Goal: Feedback & Contribution: Contribute content

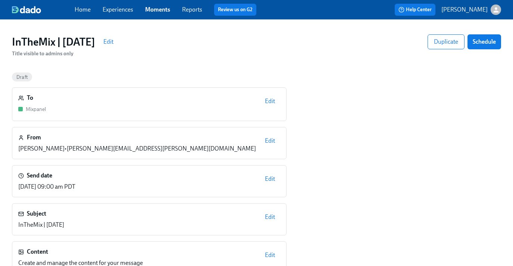
scroll to position [70, 0]
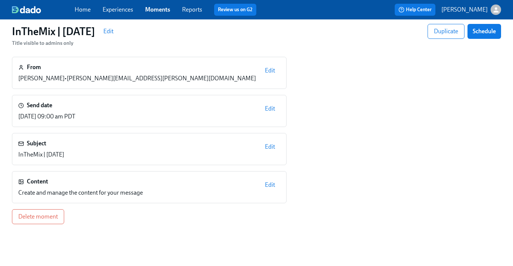
click at [265, 185] on span "Edit" at bounding box center [270, 184] width 10 height 7
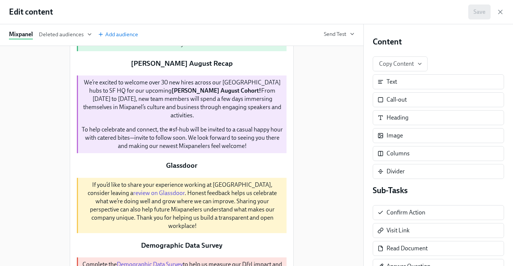
scroll to position [156, 0]
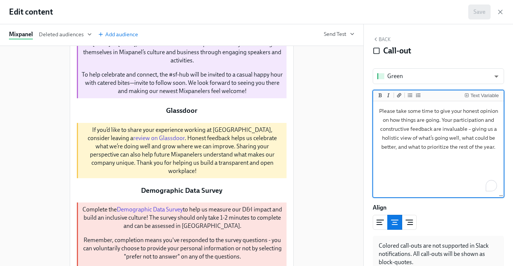
click at [440, 134] on textarea "Please take some time to give your honest opinion on how things are going. Your…" at bounding box center [439, 150] width 128 height 94
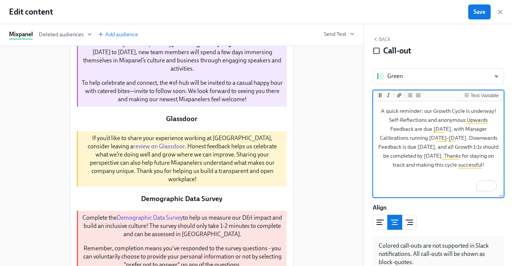
click at [388, 120] on textarea "A quick reminder: our Growth Cycle is underway! Self-Reflections and anonymous …" at bounding box center [439, 150] width 128 height 94
click at [408, 97] on icon "Add unordered list" at bounding box center [410, 95] width 4 height 4
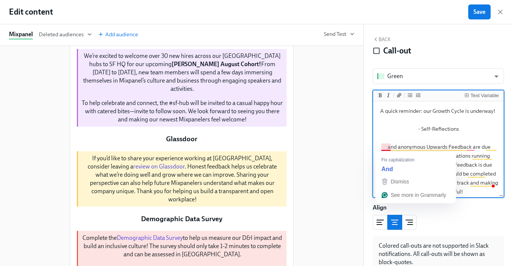
click at [381, 147] on textarea "A quick reminder: our Growth Cycle is underway! - Self-Reflections and anonymou…" at bounding box center [439, 151] width 128 height 97
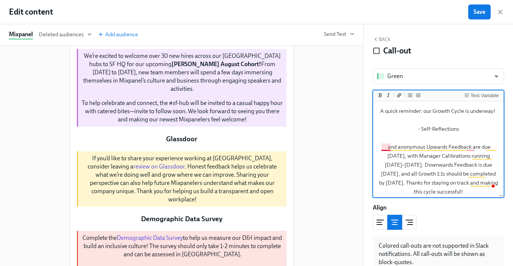
click at [383, 147] on textarea "A quick reminder: our Growth Cycle is underway! - Self-Reflections and anonymou…" at bounding box center [439, 151] width 128 height 97
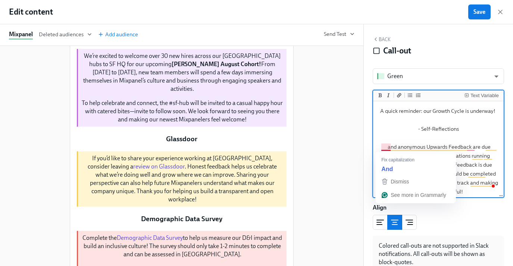
click at [383, 147] on textarea "A quick reminder: our Growth Cycle is underway! - Self-Reflections and anonymou…" at bounding box center [439, 151] width 128 height 97
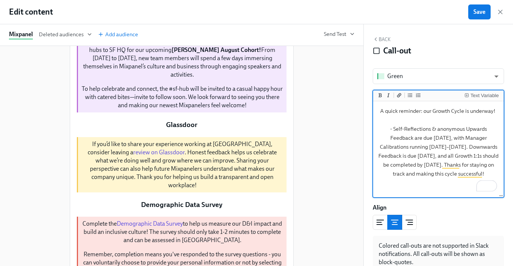
click at [465, 137] on textarea "A quick reminder: our Growth Cycle is underway! - Self-Reflections & anonymous …" at bounding box center [439, 150] width 128 height 94
click at [473, 155] on textarea "A quick reminder: our Growth Cycle is underway! - Self-Reflections & anonymous …" at bounding box center [439, 150] width 128 height 94
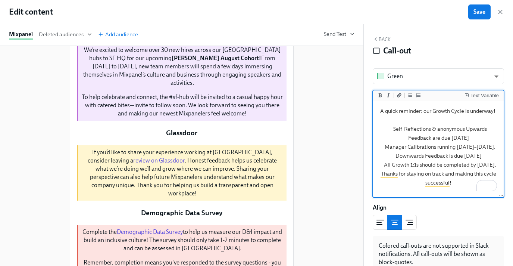
drag, startPoint x: 463, startPoint y: 186, endPoint x: 376, endPoint y: 175, distance: 87.9
click at [376, 175] on textarea "A quick reminder: our Growth Cycle is underway! - Self-Reflections & anonymous …" at bounding box center [439, 150] width 128 height 94
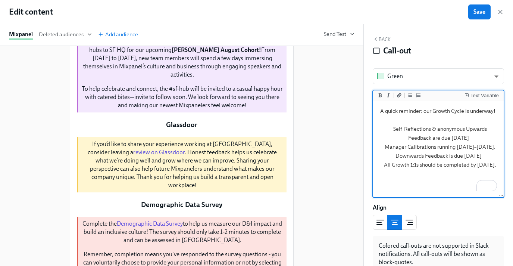
click at [397, 155] on textarea "A quick reminder: our Growth Cycle is underway! - Self-Reflections & anonymous …" at bounding box center [439, 150] width 128 height 94
click at [423, 109] on textarea "A quick reminder: our Growth Cycle is underway! - Self-Reflections & anonymous …" at bounding box center [439, 150] width 128 height 94
drag, startPoint x: 476, startPoint y: 138, endPoint x: 451, endPoint y: 137, distance: 25.0
click at [451, 137] on textarea "A quick reminder our Growth Cycle is underway! - Self-Reflections & anonymous U…" at bounding box center [439, 150] width 128 height 94
click at [379, 94] on icon "Add bold text" at bounding box center [380, 95] width 3 height 4
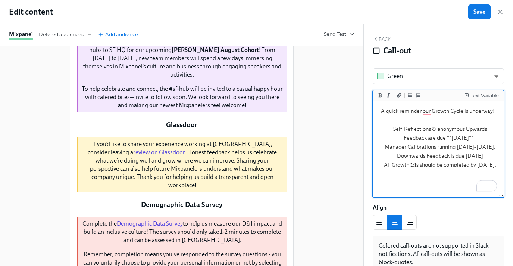
drag, startPoint x: 490, startPoint y: 147, endPoint x: 462, endPoint y: 148, distance: 28.4
click at [462, 148] on textarea "A quick reminder our Growth Cycle is underway! - Self-Reflections & anonymous U…" at bounding box center [439, 150] width 128 height 94
click at [378, 93] on icon "Add bold text" at bounding box center [380, 95] width 4 height 4
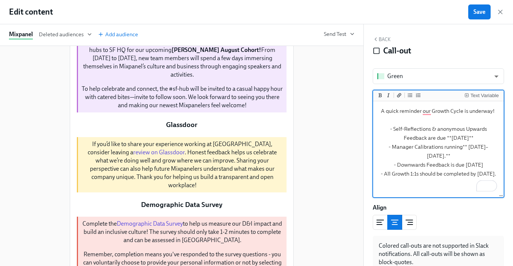
drag, startPoint x: 483, startPoint y: 156, endPoint x: 468, endPoint y: 154, distance: 15.1
click at [468, 154] on textarea "A quick reminder our Growth Cycle is underway! - Self-Reflections & anonymous U…" at bounding box center [439, 150] width 128 height 94
click at [381, 94] on icon "Add bold text" at bounding box center [380, 95] width 4 height 4
drag, startPoint x: 493, startPoint y: 164, endPoint x: 478, endPoint y: 164, distance: 15.7
click at [478, 164] on textarea "A quick reminder our Growth Cycle is underway! - Self-Reflections & anonymous U…" at bounding box center [439, 150] width 128 height 94
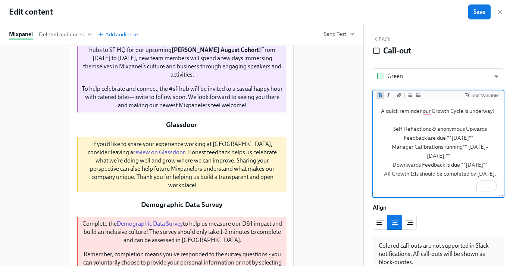
click at [379, 94] on icon "Add bold text" at bounding box center [380, 95] width 3 height 4
click at [460, 139] on textarea "A quick reminder our Growth Cycle is underway! - Self-Reflections & anonymous U…" at bounding box center [439, 150] width 128 height 94
click at [471, 138] on textarea "A quick reminder our Growth Cycle is underway! - Self-Reflections & anonymous U…" at bounding box center [439, 150] width 128 height 94
click at [459, 145] on textarea "A quick reminder our Growth Cycle is underway! - Self-Reflections & anonymous U…" at bounding box center [439, 150] width 128 height 94
click at [489, 147] on textarea "A quick reminder our Growth Cycle is underway! - Self-Reflections & anonymous U…" at bounding box center [439, 150] width 128 height 94
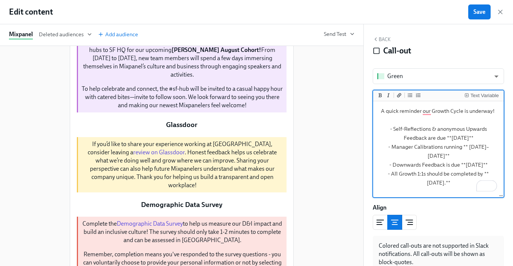
drag, startPoint x: 495, startPoint y: 146, endPoint x: 461, endPoint y: 147, distance: 34.3
click at [461, 147] on textarea "A quick reminder our Growth Cycle is underway! - Self-Reflections & anonymous U…" at bounding box center [439, 150] width 128 height 94
click at [466, 147] on textarea "A quick reminder our Growth Cycle is underway! - Self-Reflections & anonymous U…" at bounding box center [439, 150] width 128 height 94
click at [488, 145] on textarea "A quick reminder our Growth Cycle is underway! - Self-Reflections & anonymous U…" at bounding box center [439, 150] width 128 height 94
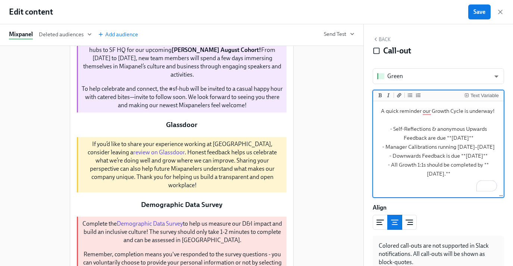
drag, startPoint x: 490, startPoint y: 147, endPoint x: 465, endPoint y: 146, distance: 25.4
click at [465, 146] on textarea "A quick reminder our Growth Cycle is underway! - Self-Reflections & anonymous U…" at bounding box center [439, 150] width 128 height 94
click at [380, 97] on button "Add bold text" at bounding box center [379, 94] width 7 height 7
click at [444, 164] on textarea "A quick reminder our Growth Cycle is underway! - Self-Reflections & anonymous U…" at bounding box center [439, 150] width 128 height 94
click at [438, 173] on textarea "A quick reminder our Growth Cycle is underway! - Self-Reflections & anonymous U…" at bounding box center [439, 150] width 128 height 94
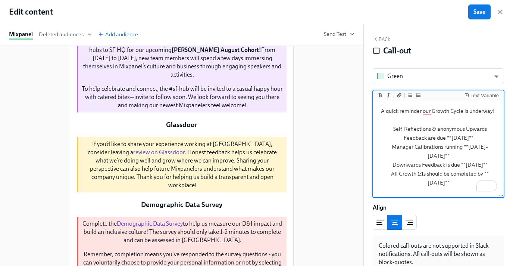
click at [432, 143] on textarea "A quick reminder our Growth Cycle is underway! - Self-Reflections & anonymous U…" at bounding box center [439, 150] width 128 height 94
type textarea "A quick reminder our Growth Cycle is underway! - Self-Reflections & anonymous U…"
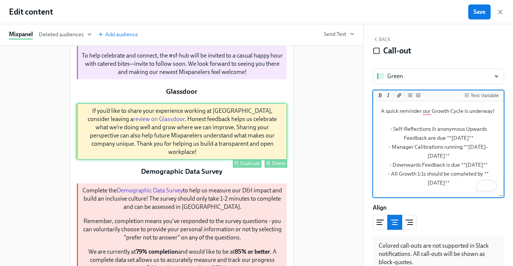
scroll to position [188, 0]
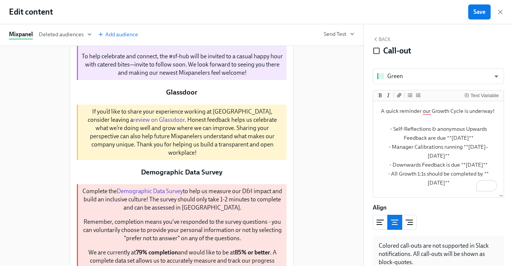
click at [483, 16] on button "Save" at bounding box center [479, 11] width 22 height 15
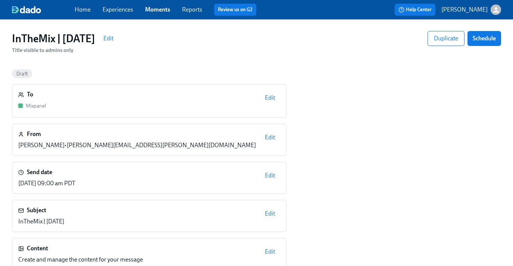
scroll to position [0, 0]
